Goal: Task Accomplishment & Management: Complete application form

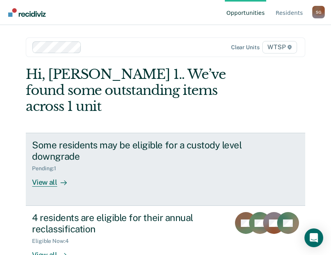
click at [44, 172] on div "View all" at bounding box center [54, 179] width 44 height 15
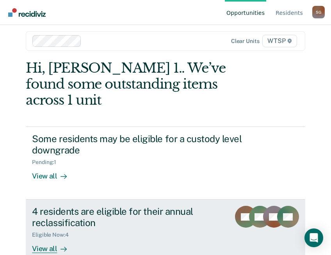
scroll to position [8, 0]
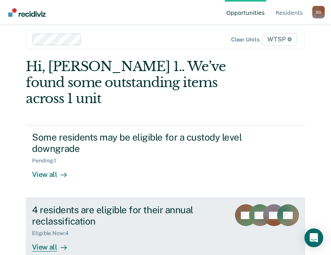
click at [45, 237] on div "View all" at bounding box center [54, 244] width 44 height 15
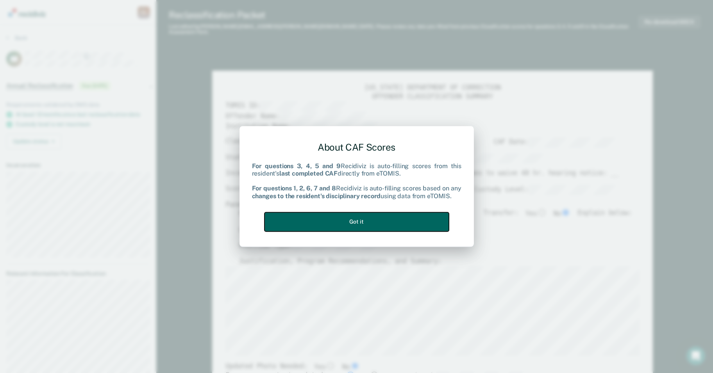
click at [337, 221] on button "Got it" at bounding box center [356, 222] width 184 height 19
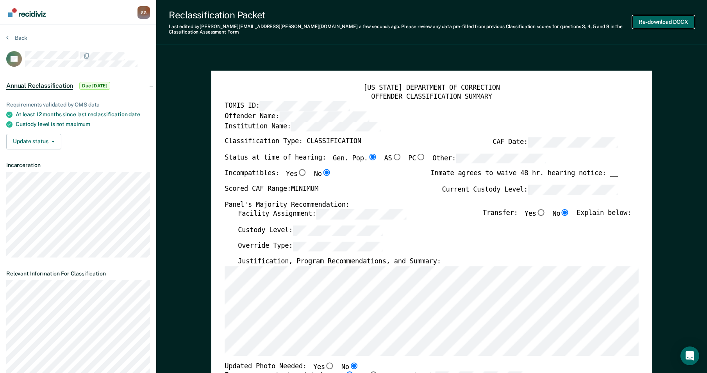
click at [337, 21] on button "Re-download DOCX" at bounding box center [664, 22] width 62 height 13
type textarea "x"
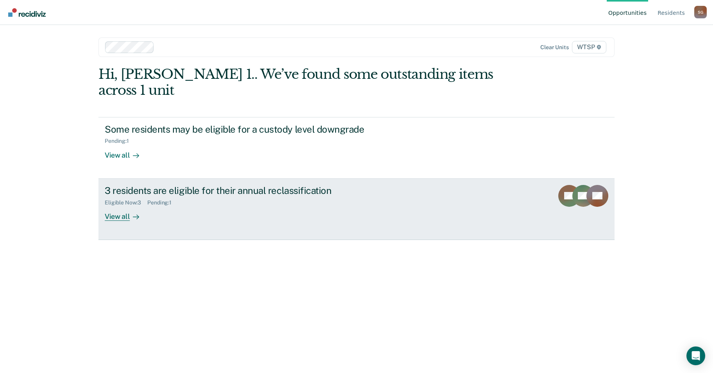
click at [118, 206] on div "View all" at bounding box center [127, 213] width 44 height 15
click at [132, 200] on div "Eligible Now : 3" at bounding box center [126, 203] width 43 height 7
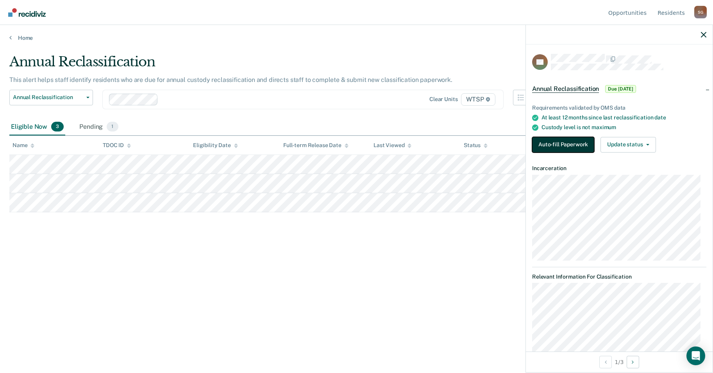
click at [581, 149] on button "Auto-fill Paperwork" at bounding box center [563, 145] width 62 height 16
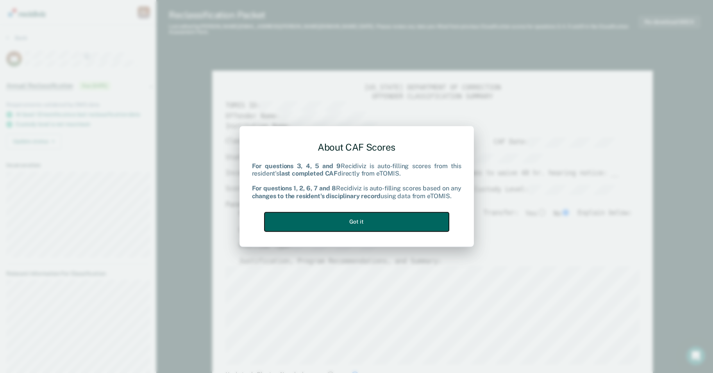
click at [400, 225] on button "Got it" at bounding box center [356, 222] width 184 height 19
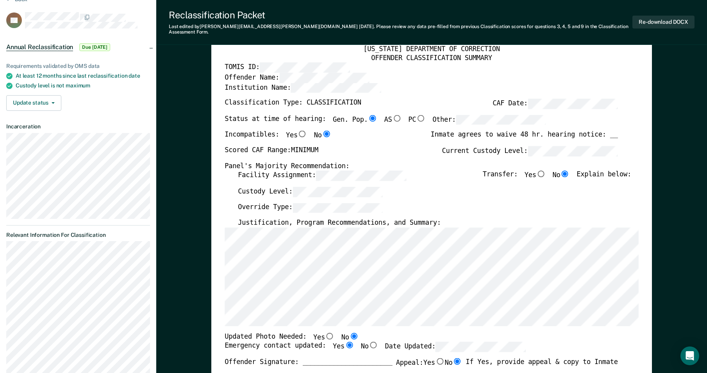
scroll to position [117, 0]
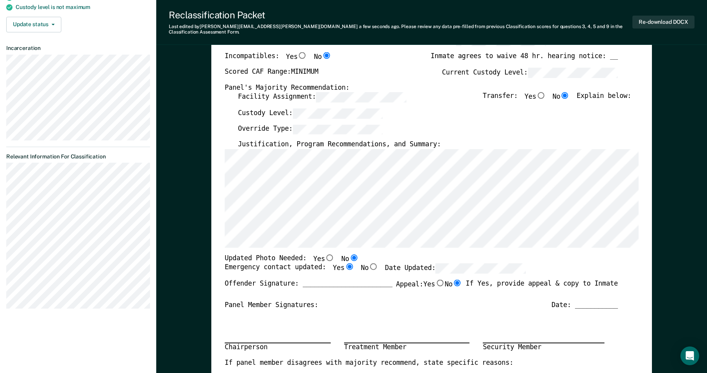
click at [455, 280] on input "No" at bounding box center [457, 283] width 10 height 7
click at [302, 288] on div "Offender Signature: _______________________ Appeal: Yes No If Yes, provide appe…" at bounding box center [421, 290] width 393 height 21
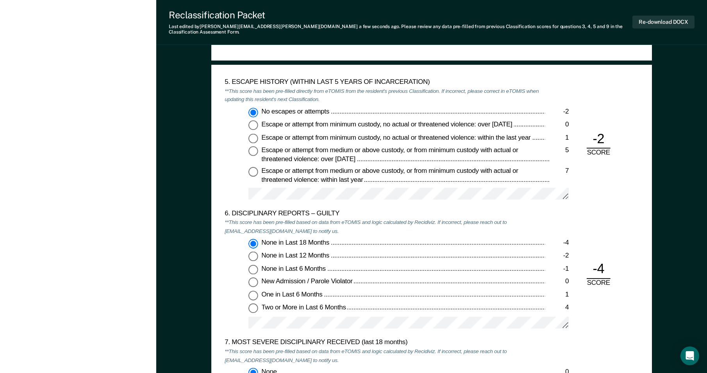
scroll to position [1133, 0]
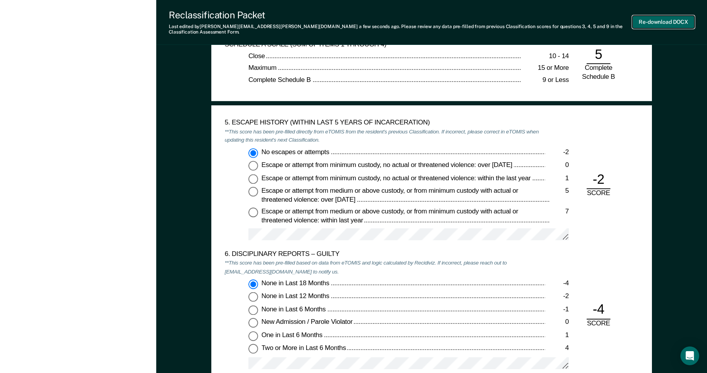
click at [648, 19] on button "Re-download DOCX" at bounding box center [664, 22] width 62 height 13
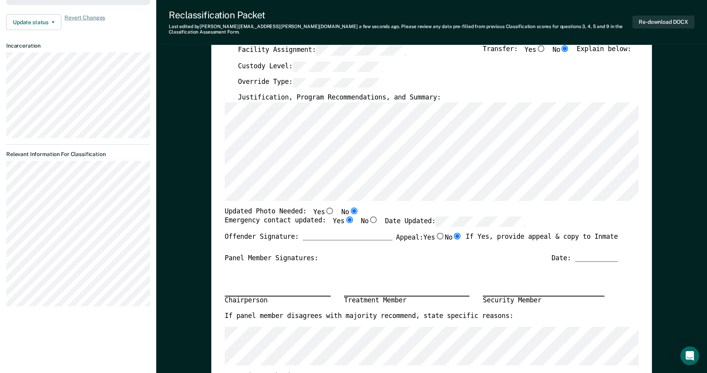
scroll to position [0, 0]
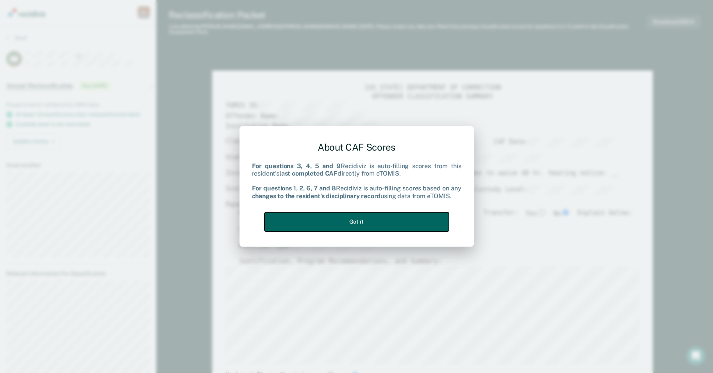
click at [364, 220] on button "Got it" at bounding box center [356, 222] width 184 height 19
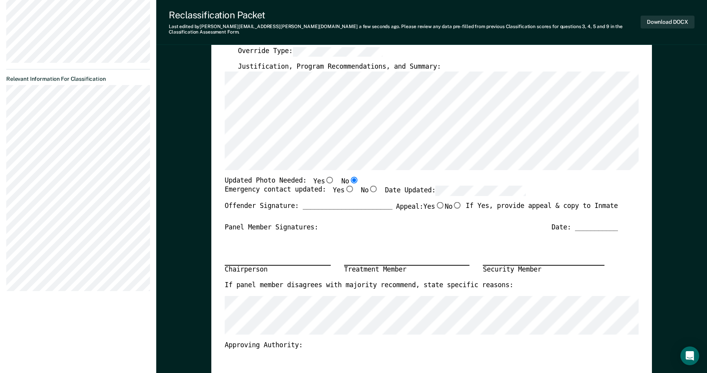
scroll to position [78, 0]
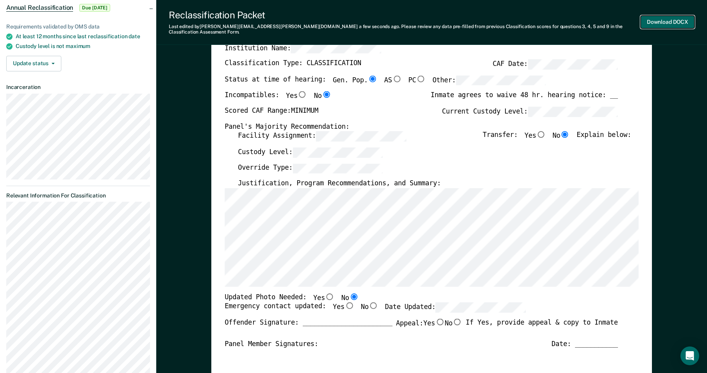
click at [668, 19] on button "Download DOCX" at bounding box center [668, 22] width 54 height 13
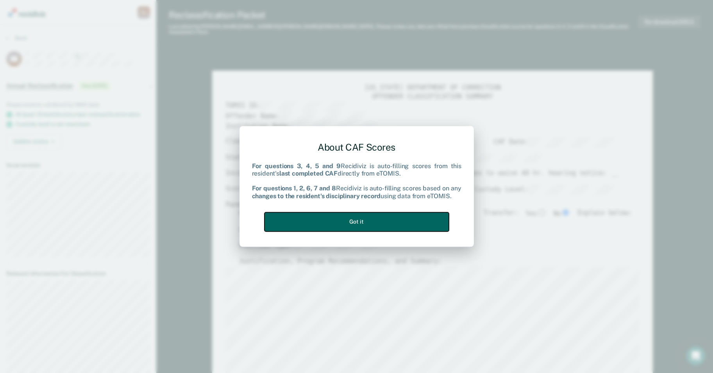
click at [362, 220] on button "Got it" at bounding box center [356, 222] width 184 height 19
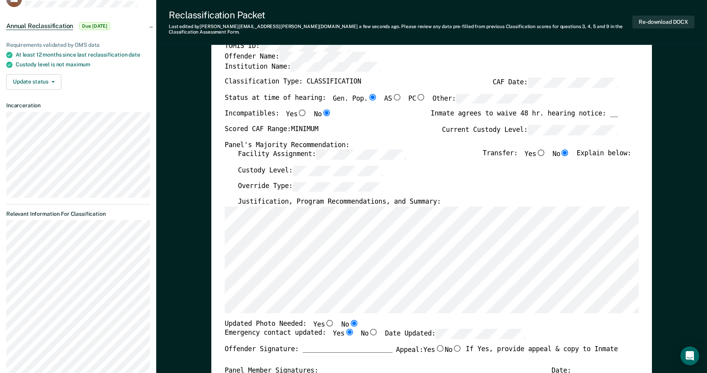
scroll to position [39, 0]
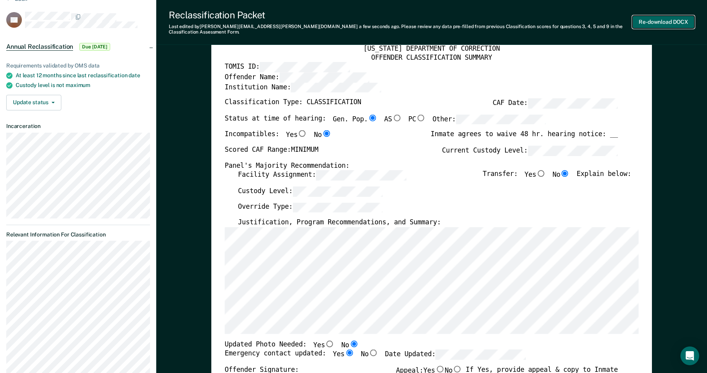
click at [654, 18] on button "Re-download DOCX" at bounding box center [664, 22] width 62 height 13
type textarea "x"
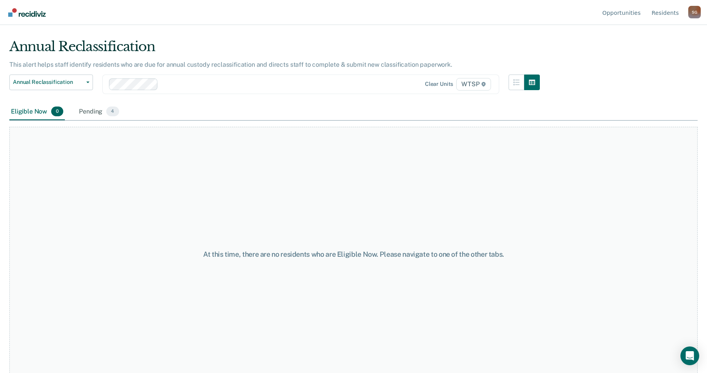
scroll to position [23, 0]
